Goal: Information Seeking & Learning: Find specific fact

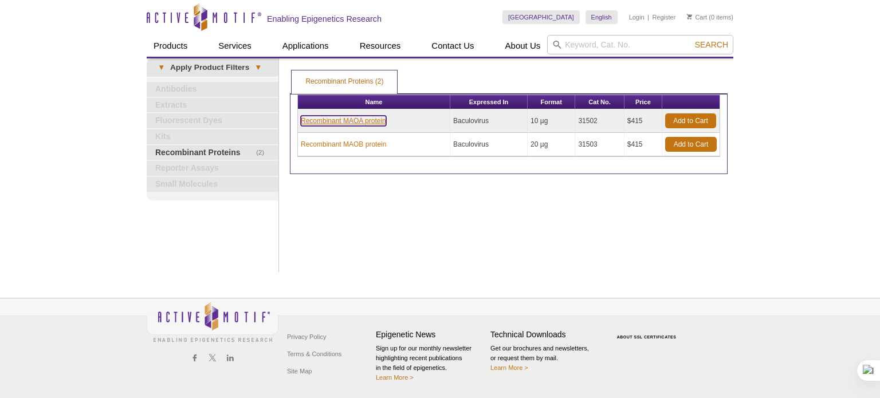
click at [356, 119] on link "Recombinant MAOA protein" at bounding box center [343, 121] width 85 height 10
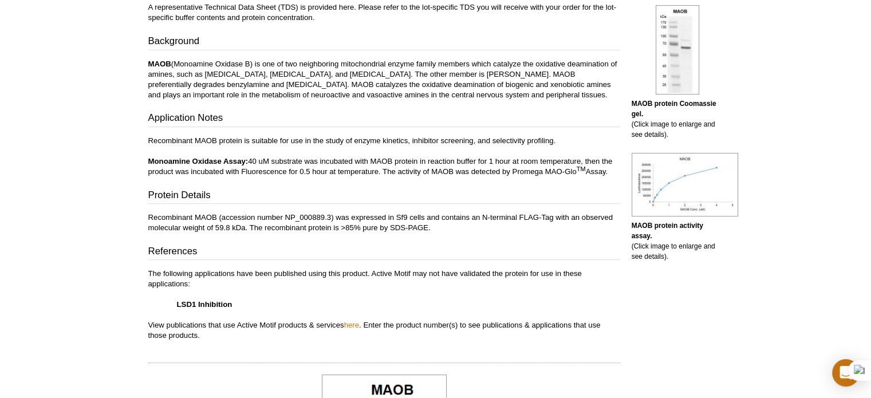
scroll to position [286, 0]
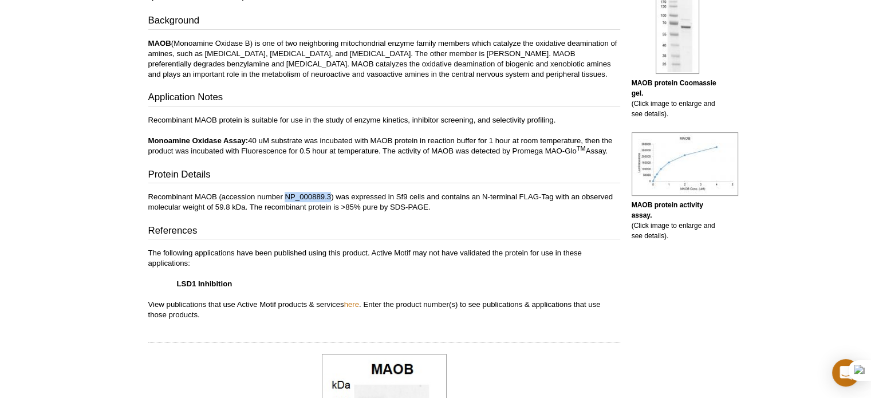
drag, startPoint x: 286, startPoint y: 197, endPoint x: 331, endPoint y: 199, distance: 44.8
click at [331, 199] on p "Recombinant MAOB (accession number NP_000889.3) was expressed in Sf9 cells and …" at bounding box center [384, 202] width 472 height 21
copy p "NP_000889.3"
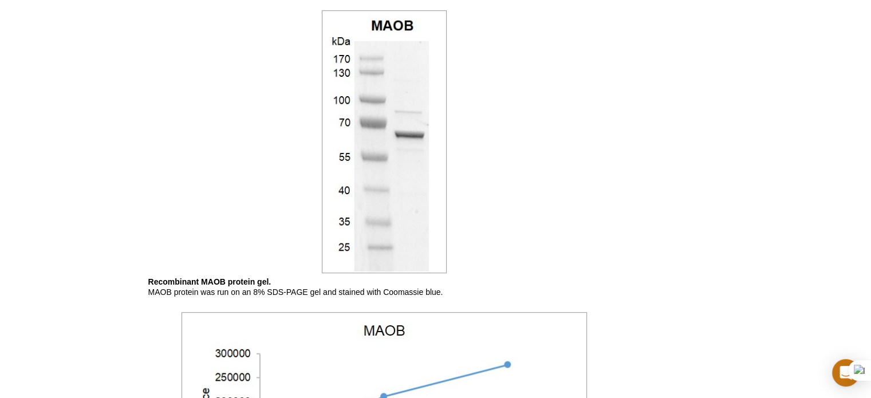
scroll to position [802, 0]
